Goal: Task Accomplishment & Management: Use online tool/utility

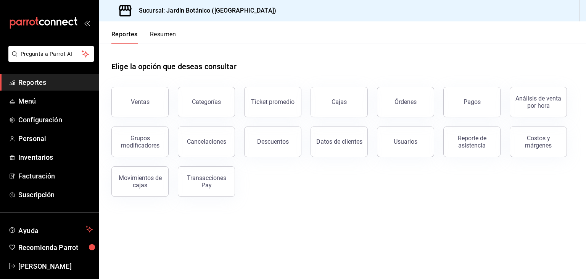
click at [32, 85] on span "Reportes" at bounding box center [55, 82] width 74 height 10
drag, startPoint x: 123, startPoint y: 102, endPoint x: 135, endPoint y: 95, distance: 14.2
click at [123, 102] on button "Ventas" at bounding box center [139, 102] width 57 height 31
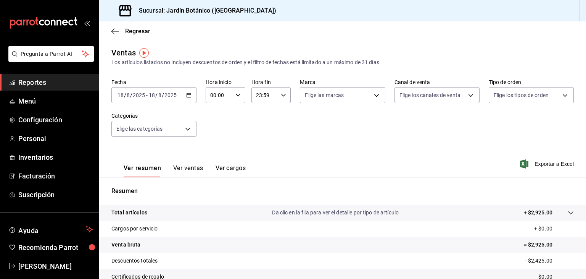
click at [192, 169] on button "Ver ventas" at bounding box center [188, 170] width 30 height 13
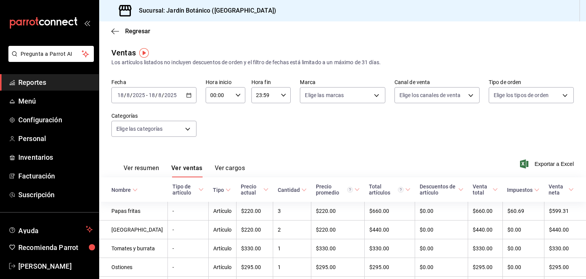
click at [37, 87] on link "Reportes" at bounding box center [49, 82] width 99 height 16
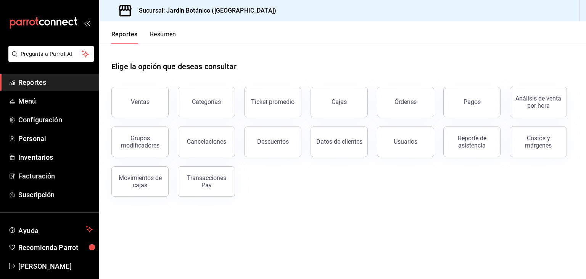
click at [35, 81] on span "Reportes" at bounding box center [55, 82] width 74 height 10
click at [132, 98] on div "Ventas" at bounding box center [140, 101] width 19 height 7
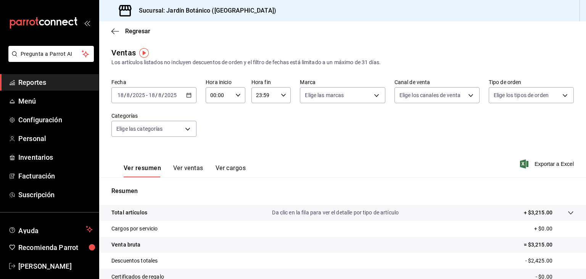
click at [187, 92] on icon "button" at bounding box center [188, 94] width 5 height 5
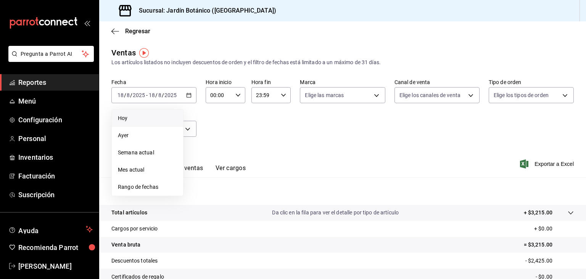
click at [126, 116] on span "Hoy" at bounding box center [147, 118] width 59 height 8
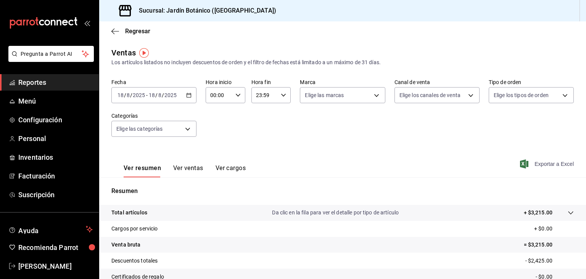
click at [554, 162] on span "Exportar a Excel" at bounding box center [548, 163] width 52 height 9
click at [37, 269] on span "[PERSON_NAME]" at bounding box center [55, 266] width 74 height 10
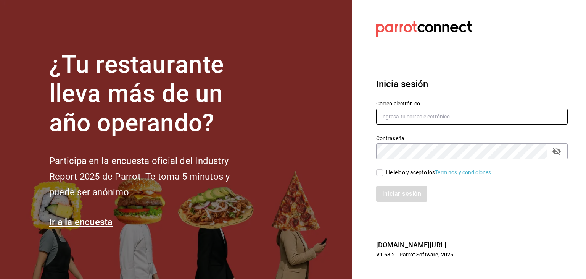
type input "carolina.jmzc@gmail.com"
